Goal: Task Accomplishment & Management: Use online tool/utility

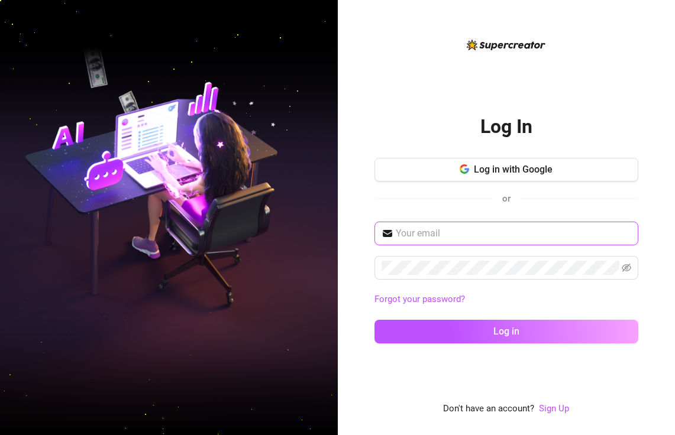
click at [453, 235] on input "text" at bounding box center [513, 233] width 235 height 14
paste input "[PERSON_NAME][EMAIL_ADDRESS][DOMAIN_NAME]"
type input "[PERSON_NAME][EMAIL_ADDRESS][DOMAIN_NAME]"
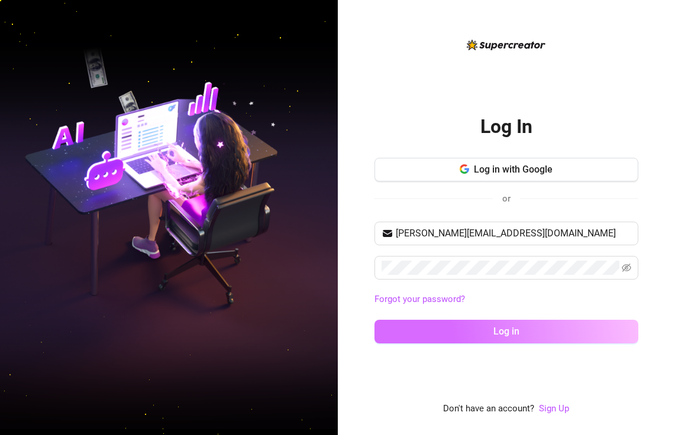
click at [511, 328] on span "Log in" at bounding box center [506, 331] width 26 height 11
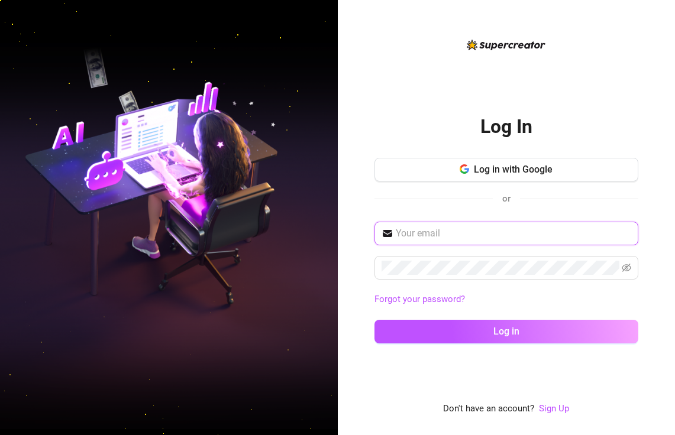
click at [420, 226] on input "text" at bounding box center [513, 233] width 235 height 14
type input "[PERSON_NAME][EMAIL_ADDRESS][DOMAIN_NAME]"
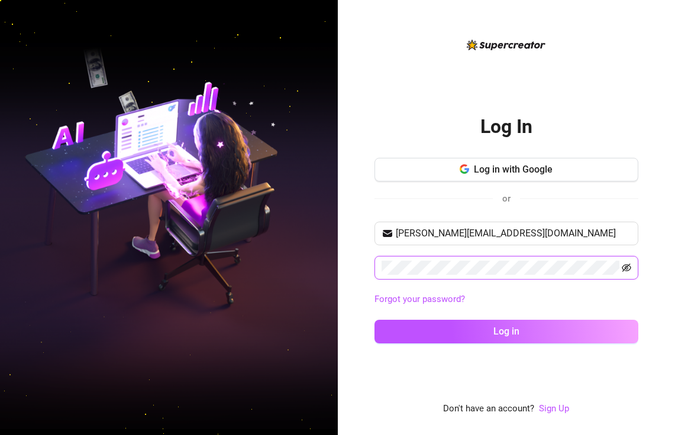
click at [625, 270] on icon "eye-invisible" at bounding box center [625, 268] width 9 height 8
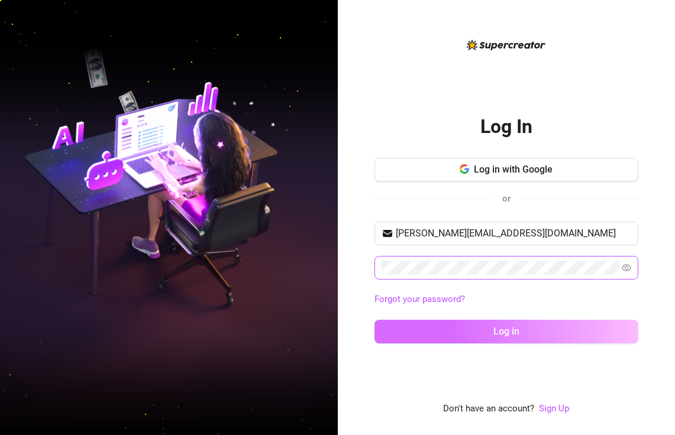
click at [538, 331] on button "Log in" at bounding box center [506, 332] width 264 height 24
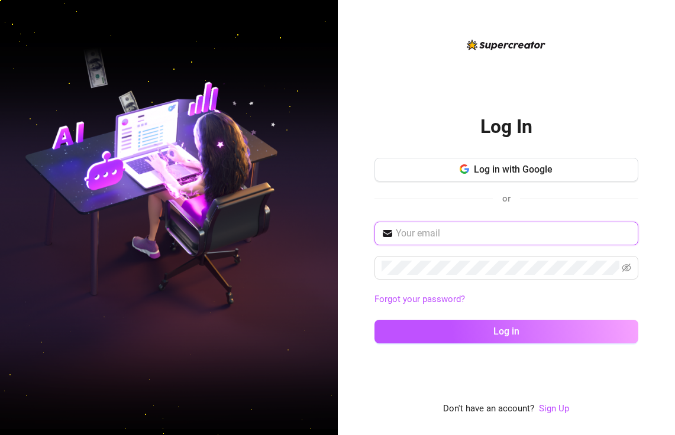
click at [416, 239] on input "text" at bounding box center [513, 233] width 235 height 14
type input "jenny@thesocial.co"
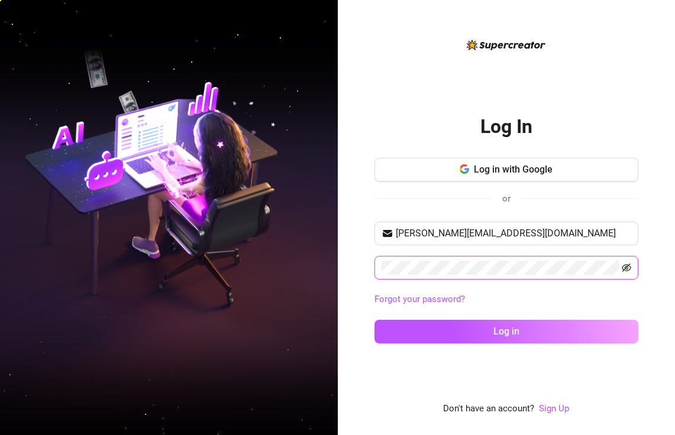
click at [626, 270] on icon "eye-invisible" at bounding box center [625, 268] width 9 height 8
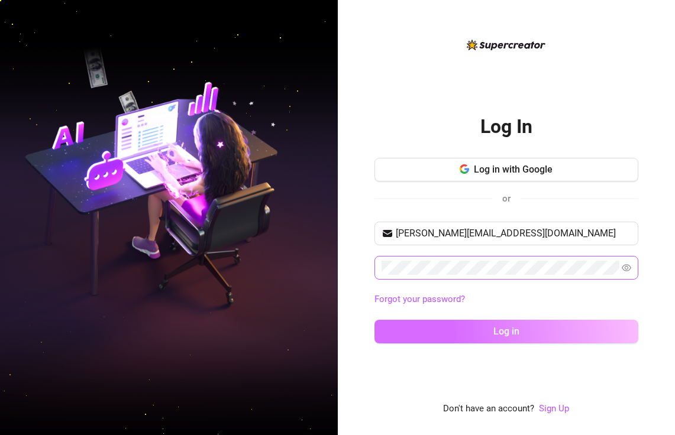
click at [567, 339] on button "Log in" at bounding box center [506, 332] width 264 height 24
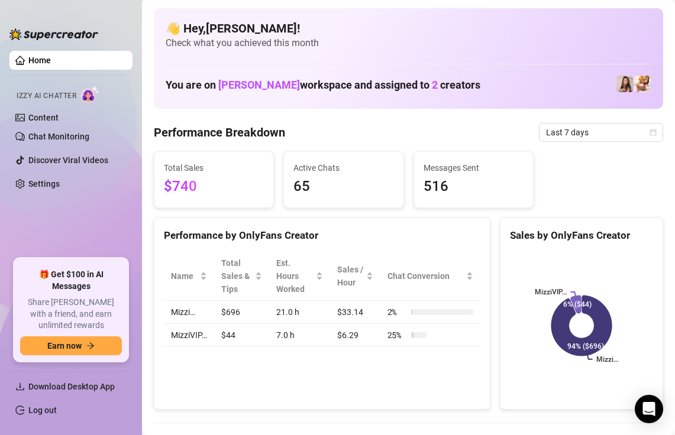
click at [431, 84] on h1 "You are on Faye Gutierrez workspace and assigned to 2 creators" at bounding box center [323, 85] width 315 height 13
click at [498, 265] on div "Sales by OnlyFans Creator Mizzi… MizziVIP… 94% ($696) 6% ($44)" at bounding box center [581, 314] width 173 height 193
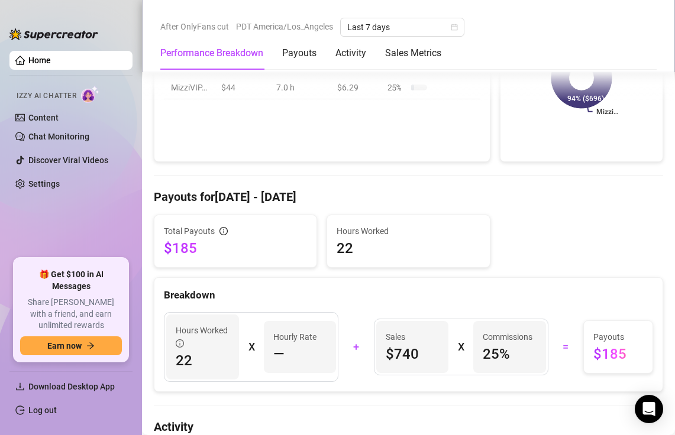
scroll to position [123, 0]
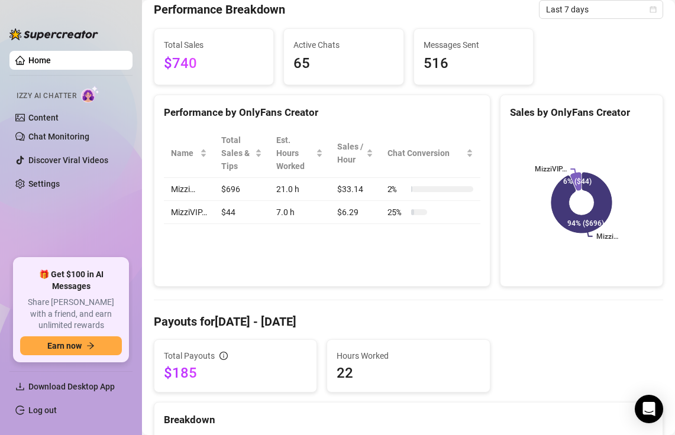
click at [189, 265] on div "Performance by OnlyFans Creator Name Total Sales & Tips Est. Hours Worked Sales…" at bounding box center [322, 191] width 336 height 193
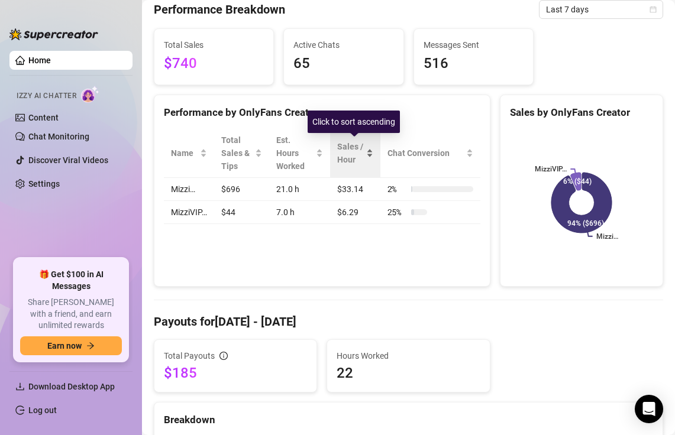
scroll to position [33, 0]
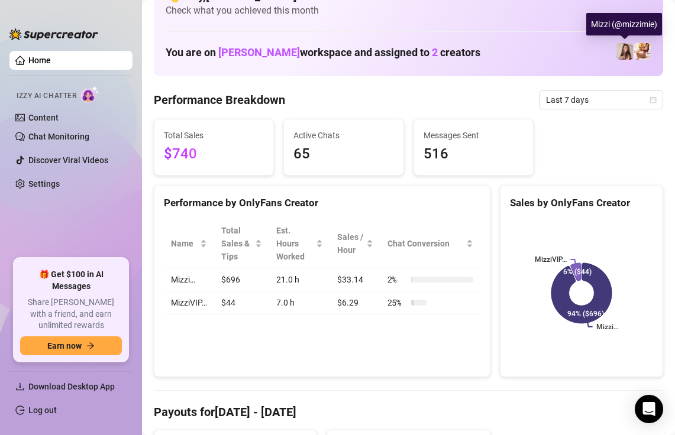
click at [624, 48] on img at bounding box center [624, 51] width 17 height 17
click at [621, 24] on div "Mizzi (@mizzimie)" at bounding box center [624, 24] width 76 height 22
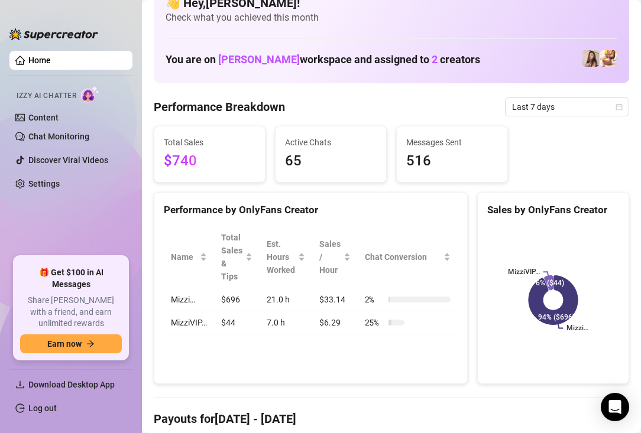
scroll to position [0, 0]
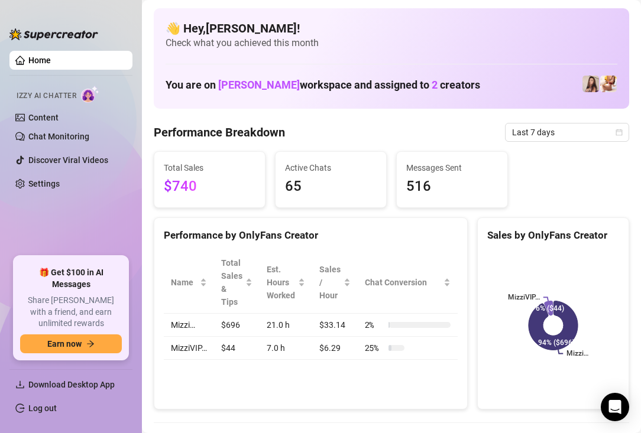
click at [265, 85] on span "Faye Gutierrez" at bounding box center [259, 85] width 82 height 12
click at [430, 86] on h1 "You are on Faye Gutierrez workspace and assigned to 2 creators" at bounding box center [323, 85] width 315 height 13
click at [563, 344] on icon at bounding box center [553, 326] width 59 height 59
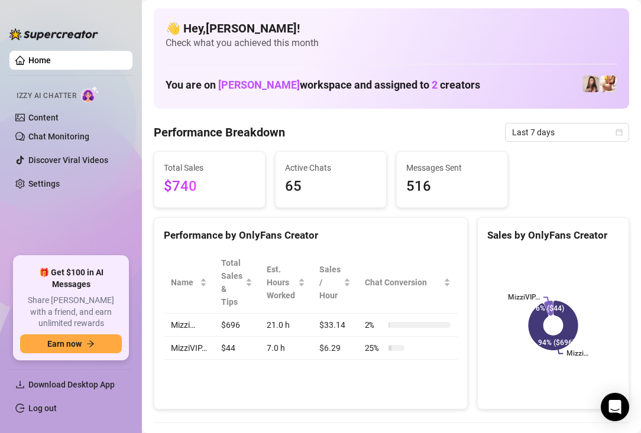
click at [179, 326] on td "Mizzi…" at bounding box center [189, 325] width 50 height 23
click at [594, 85] on img at bounding box center [590, 84] width 17 height 17
click at [66, 387] on span "Download Desktop App" at bounding box center [71, 384] width 86 height 9
